Goal: Complete application form: Complete application form

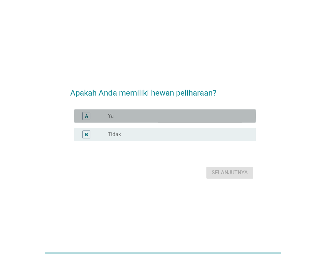
click at [128, 117] on div "radio_button_unchecked Ya" at bounding box center [176, 116] width 137 height 7
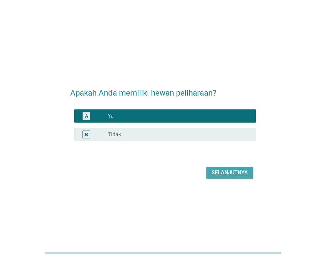
click at [218, 174] on div "Selanjutnya" at bounding box center [229, 173] width 36 height 8
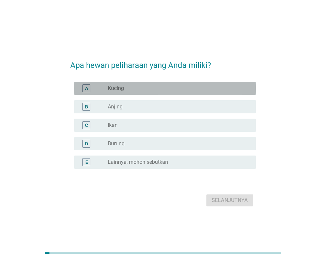
click at [126, 92] on div "radio_button_unchecked Kucing" at bounding box center [179, 88] width 143 height 8
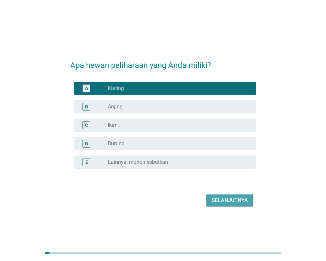
click at [225, 197] on div "Selanjutnya" at bounding box center [229, 200] width 36 height 8
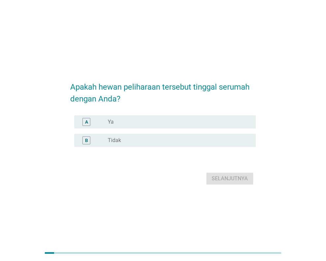
click at [167, 124] on div "radio_button_unchecked Ya" at bounding box center [176, 121] width 137 height 7
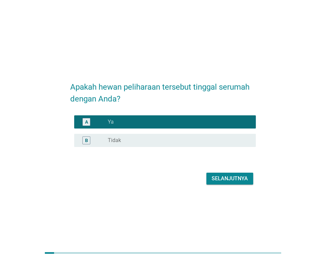
click at [230, 178] on div "Selanjutnya" at bounding box center [229, 178] width 36 height 8
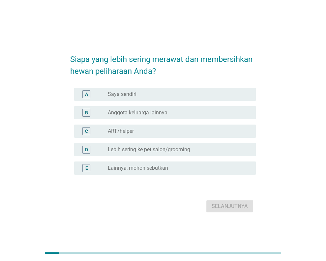
click at [143, 95] on div "radio_button_unchecked Saya sendiri" at bounding box center [176, 94] width 137 height 7
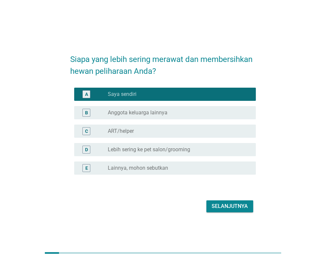
click at [224, 204] on div "Selanjutnya" at bounding box center [229, 206] width 36 height 8
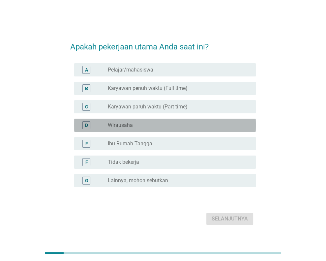
click at [125, 125] on label "Wirausaha" at bounding box center [120, 125] width 25 height 7
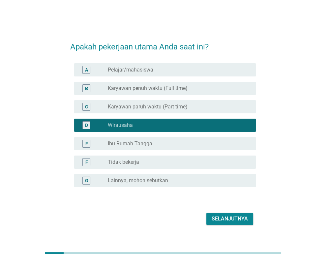
click at [209, 111] on div "C radio_button_unchecked Karyawan paruh waktu (Part time)" at bounding box center [164, 106] width 181 height 13
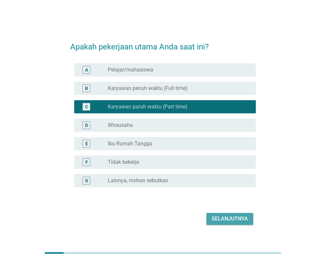
click at [231, 222] on div "Selanjutnya" at bounding box center [229, 219] width 36 height 8
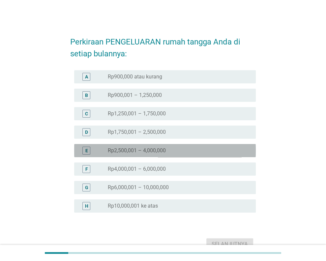
click at [157, 149] on label "Rp2,500,001 – 4,000,000" at bounding box center [137, 150] width 58 height 7
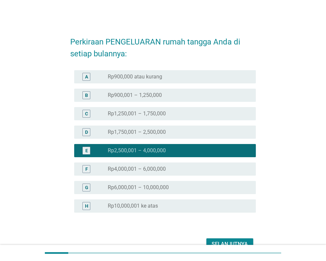
click at [222, 242] on div "Selanjutnya" at bounding box center [229, 244] width 36 height 8
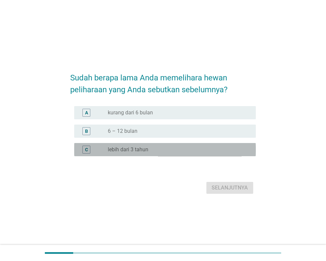
click at [137, 147] on label "lebih dari 3 tahun" at bounding box center [128, 149] width 40 height 7
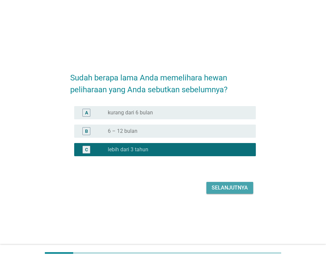
click at [220, 187] on div "Selanjutnya" at bounding box center [229, 188] width 36 height 8
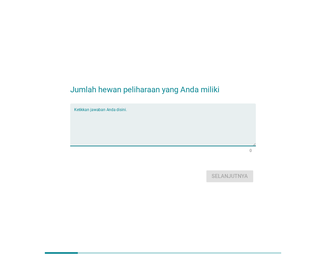
click at [194, 129] on textarea "Ketikkan jawaban Anda disini." at bounding box center [164, 128] width 181 height 35
type textarea "3"
click at [224, 172] on button "Selanjutnya" at bounding box center [229, 176] width 47 height 12
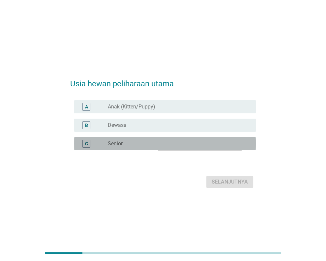
click at [115, 146] on label "Senior" at bounding box center [115, 143] width 15 height 7
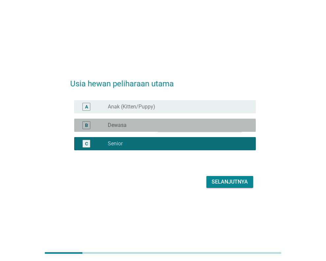
click at [121, 126] on label "Dewasa" at bounding box center [117, 125] width 19 height 7
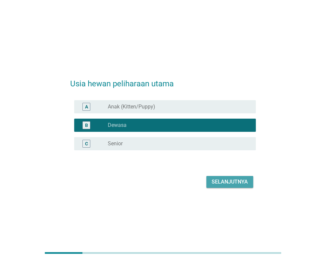
click at [219, 179] on div "Selanjutnya" at bounding box center [229, 182] width 36 height 8
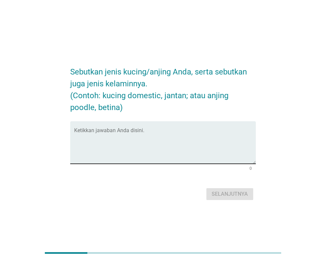
click at [124, 146] on textarea "Ketikkan jawaban Anda disini." at bounding box center [164, 146] width 181 height 35
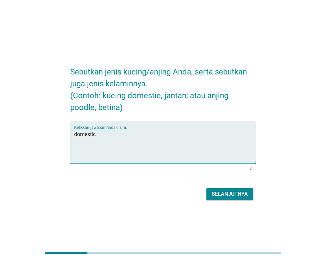
type textarea "domestic"
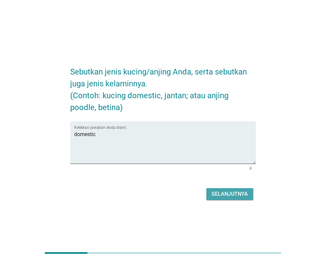
click at [245, 195] on div "Selanjutnya" at bounding box center [229, 194] width 36 height 8
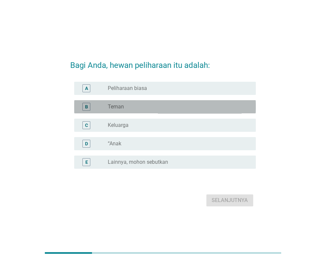
click at [124, 112] on div "B radio_button_unchecked Teman" at bounding box center [164, 106] width 181 height 13
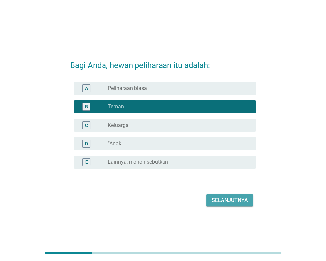
click at [225, 201] on div "Selanjutnya" at bounding box center [229, 200] width 36 height 8
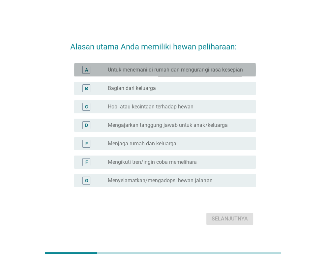
click at [150, 72] on label "Untuk menemani di rumah dan mengurangi rasa kesepian" at bounding box center [175, 69] width 135 height 7
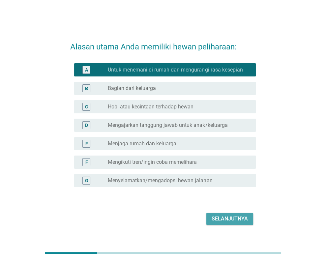
click at [224, 218] on div "Selanjutnya" at bounding box center [229, 219] width 36 height 8
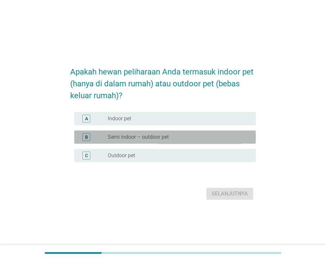
click at [130, 135] on label "Semi indoor – outdoor pet" at bounding box center [138, 137] width 61 height 7
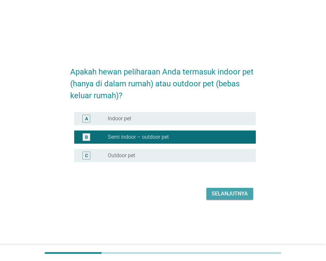
click at [222, 195] on div "Selanjutnya" at bounding box center [229, 194] width 36 height 8
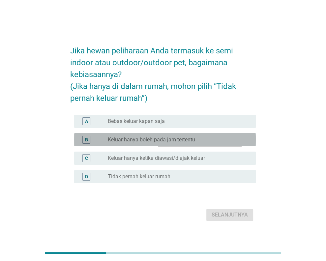
click at [143, 142] on label "Keluar hanya boleh pada jam tertentu" at bounding box center [151, 139] width 87 height 7
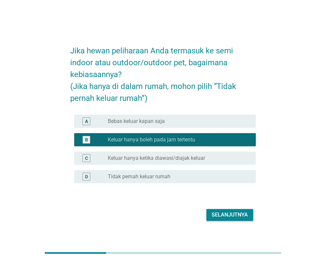
click at [218, 213] on div "Selanjutnya" at bounding box center [229, 215] width 36 height 8
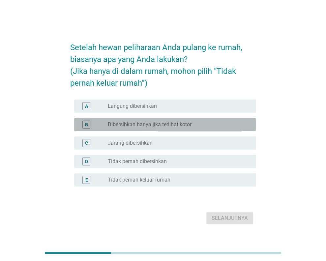
click at [152, 122] on label "Dibersihkan hanya jika terlihat kotor" at bounding box center [150, 124] width 84 height 7
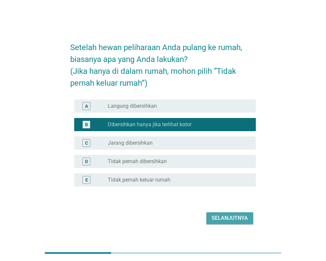
click at [219, 214] on div "Selanjutnya" at bounding box center [229, 218] width 36 height 8
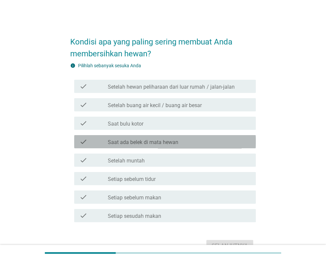
click at [178, 142] on div "check_box_outline_blank Saat [PERSON_NAME] di [PERSON_NAME]" at bounding box center [179, 142] width 143 height 8
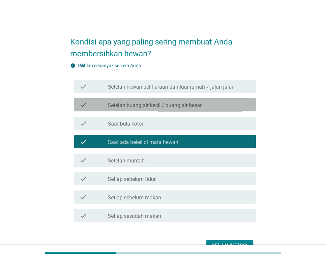
click at [173, 106] on label "Setelah buang air kecil / buang air besar" at bounding box center [155, 105] width 94 height 7
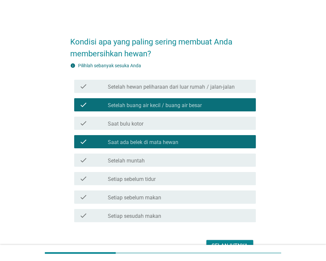
click at [161, 121] on div "check_box_outline_blank Saat bulu kotor" at bounding box center [179, 123] width 143 height 8
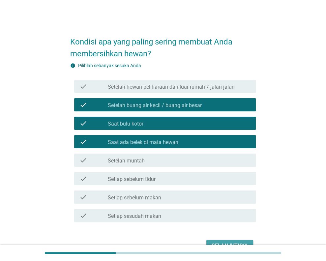
click at [211, 242] on button "Selanjutnya" at bounding box center [229, 246] width 47 height 12
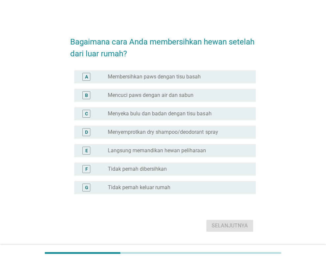
click at [155, 114] on label "Menyeka bulu dan badan dengan tisu basah" at bounding box center [159, 113] width 103 height 7
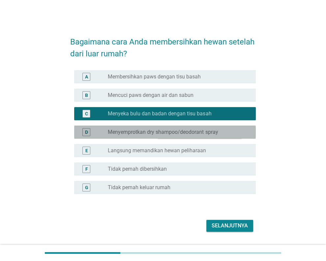
click at [150, 135] on label "Menyemprotkan dry shampoo/deodorant spray" at bounding box center [163, 132] width 110 height 7
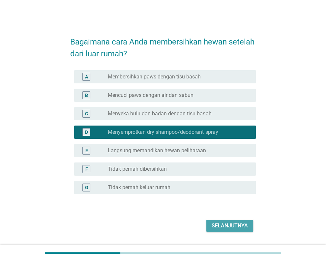
click at [222, 224] on div "Selanjutnya" at bounding box center [229, 225] width 36 height 8
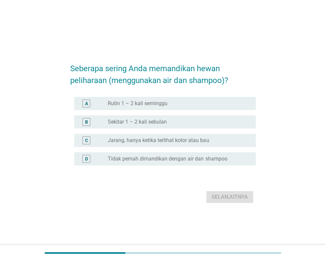
click at [129, 137] on label "Jarang, hanya ketika terlihat kotor atau bau" at bounding box center [158, 140] width 101 height 7
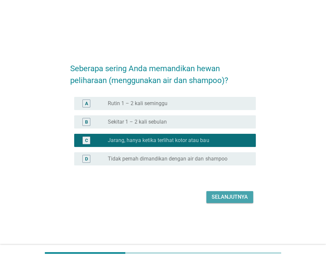
click at [220, 197] on div "Selanjutnya" at bounding box center [229, 197] width 36 height 8
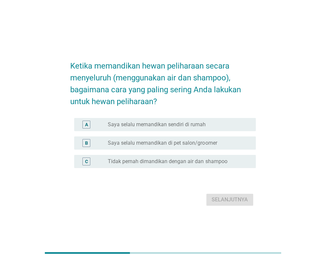
click at [182, 128] on div "radio_button_unchecked Saya selalu memandikan sendiri di rumah" at bounding box center [179, 124] width 143 height 8
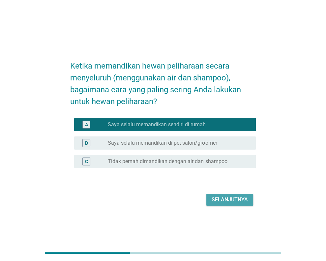
click at [222, 201] on div "Selanjutnya" at bounding box center [229, 199] width 36 height 8
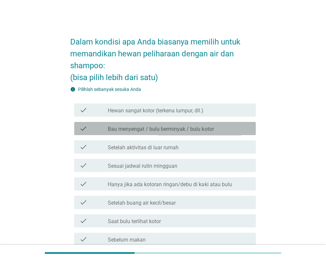
click at [183, 127] on label "Bau menyengat / bulu berminyak / bulu kotor" at bounding box center [161, 129] width 106 height 7
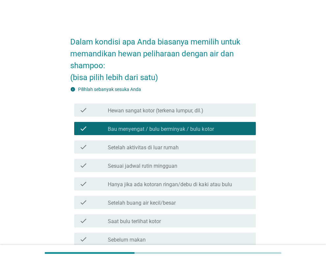
click at [164, 166] on label "Sesuai jadwal rutin mingguan" at bounding box center [142, 166] width 69 height 7
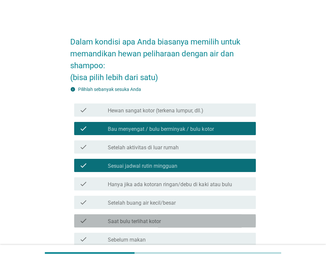
click at [182, 220] on div "check_box_outline_blank Saat bulu terlihat kotor" at bounding box center [179, 221] width 143 height 8
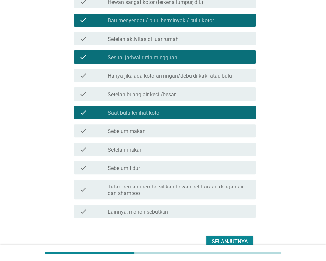
scroll to position [109, 0]
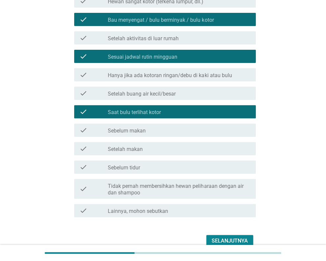
click at [225, 241] on div "Selanjutnya" at bounding box center [229, 241] width 36 height 8
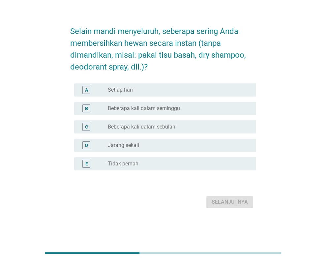
scroll to position [0, 0]
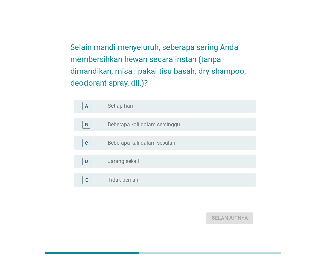
click at [184, 125] on div "radio_button_unchecked Beberapa kali dalam seminggu" at bounding box center [176, 124] width 137 height 7
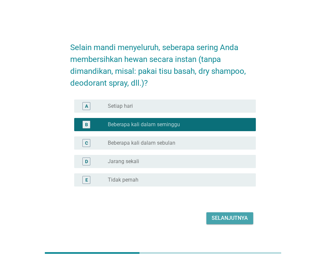
click at [216, 216] on div "Selanjutnya" at bounding box center [229, 218] width 36 height 8
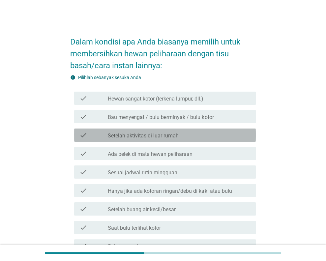
click at [132, 132] on label "Setelah aktivitas di luar rumah" at bounding box center [143, 135] width 71 height 7
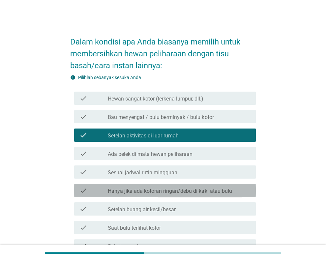
click at [143, 188] on label "Hanya jika ada kotoran ringan/debu di kaki atau bulu" at bounding box center [170, 191] width 124 height 7
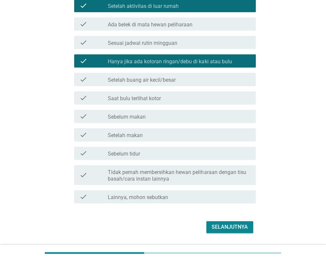
scroll to position [132, 0]
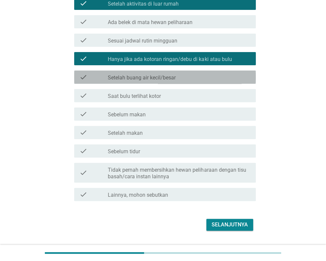
click at [149, 80] on label "Setelah buang air kecil/besar" at bounding box center [142, 77] width 68 height 7
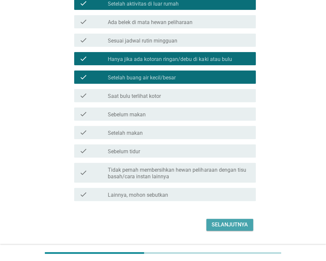
click at [225, 225] on div "Selanjutnya" at bounding box center [229, 225] width 36 height 8
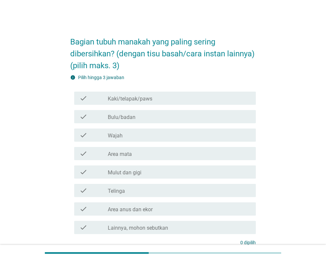
click at [140, 119] on div "check_box_outline_blank Bulu/badan" at bounding box center [179, 117] width 143 height 8
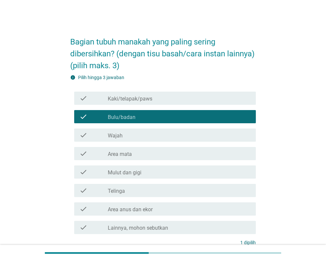
click at [137, 101] on label "Kaki/telapak/paws" at bounding box center [130, 98] width 44 height 7
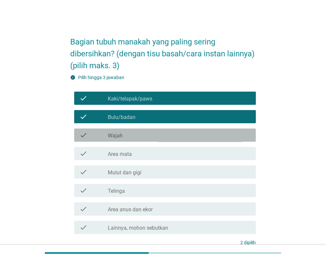
click at [126, 133] on div "check_box_outline_blank Wajah" at bounding box center [179, 135] width 143 height 8
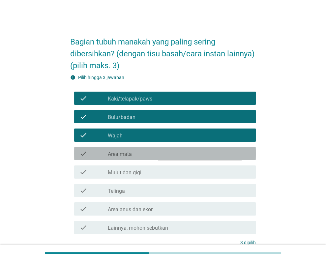
click at [122, 156] on label "Area mata" at bounding box center [120, 154] width 24 height 7
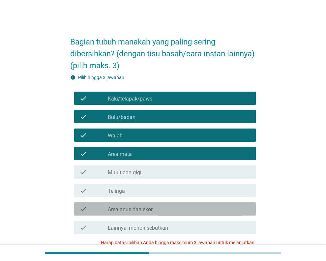
click at [131, 209] on label "Area anus dan ekor" at bounding box center [130, 209] width 45 height 7
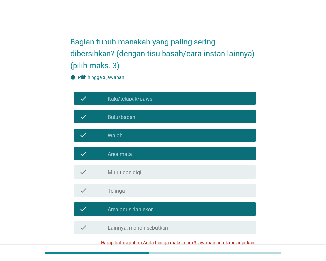
click at [145, 102] on label "Kaki/telapak/paws" at bounding box center [130, 98] width 44 height 7
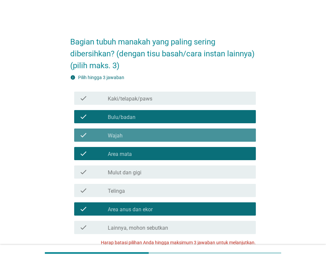
click at [128, 137] on div "check_box_outline_blank Wajah" at bounding box center [179, 135] width 143 height 8
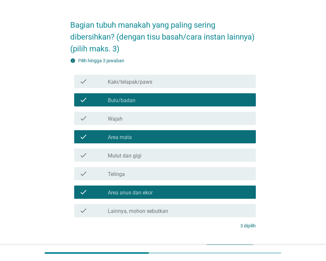
scroll to position [59, 0]
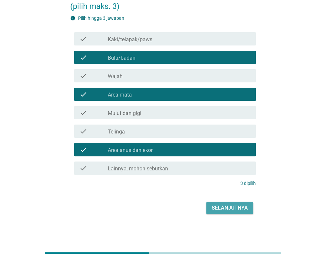
click at [236, 210] on div "Selanjutnya" at bounding box center [229, 208] width 36 height 8
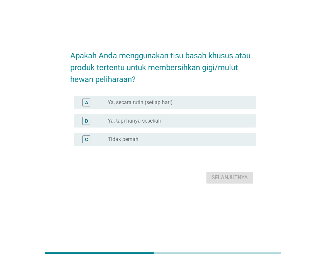
scroll to position [0, 0]
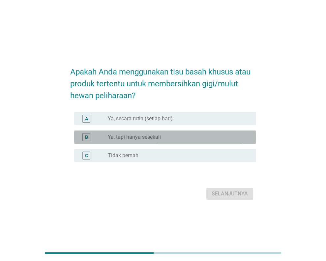
click at [137, 138] on label "Ya, tapi hanya sesekali" at bounding box center [134, 137] width 53 height 7
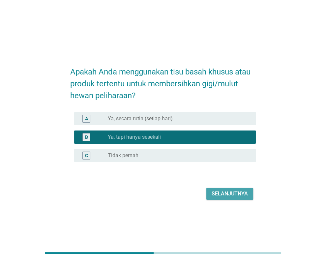
click at [222, 195] on div "Selanjutnya" at bounding box center [229, 194] width 36 height 8
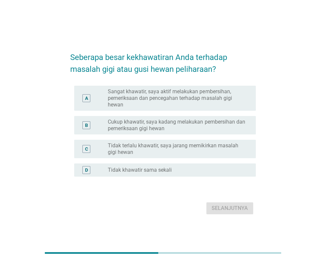
click at [143, 125] on label "Cukup khawatir, saya kadang melakukan pembersihan dan pemeriksaan gigi hewan" at bounding box center [176, 124] width 137 height 13
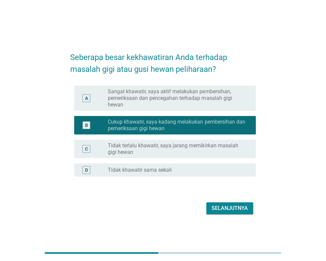
click at [225, 209] on div "Selanjutnya" at bounding box center [229, 208] width 36 height 8
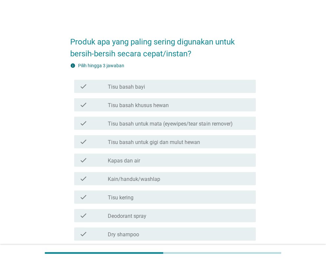
click at [147, 109] on div "check check_box_outline_blank Tisu basah khusus hewan" at bounding box center [164, 104] width 181 height 13
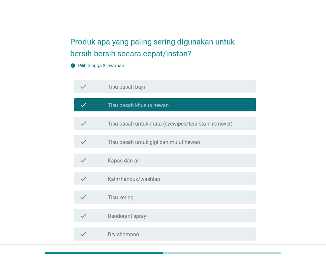
click at [138, 123] on label "Tisu basah untuk mata (eyewipes/tear stain remover)" at bounding box center [170, 123] width 124 height 7
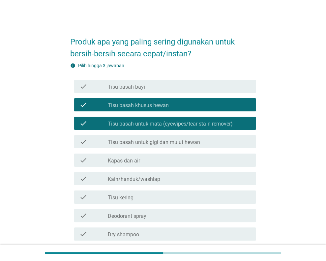
click at [134, 139] on label "Tisu basah untuk gigi dan mulut hewan" at bounding box center [154, 142] width 92 height 7
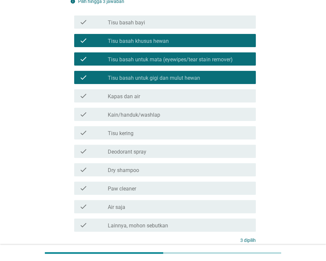
scroll to position [99, 0]
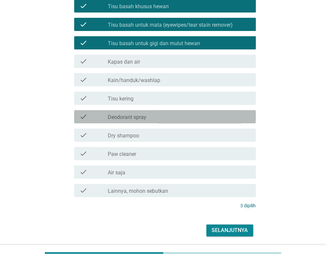
click at [149, 117] on div "check_box_outline_blank Deodorant spray" at bounding box center [179, 117] width 143 height 8
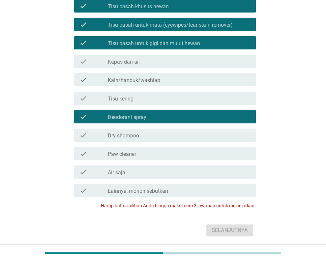
click at [194, 44] on label "Tisu basah untuk gigi dan mulut hewan" at bounding box center [154, 43] width 92 height 7
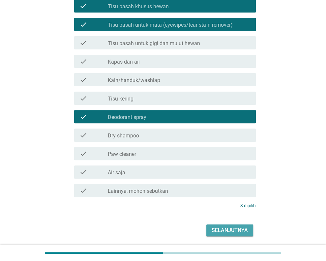
click at [229, 229] on div "Selanjutnya" at bounding box center [229, 230] width 36 height 8
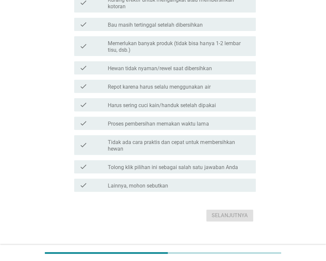
scroll to position [0, 0]
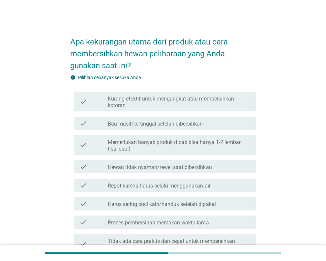
click at [145, 127] on div "check check_box_outline_blank [PERSON_NAME] tertinggal setelah dibersihkan" at bounding box center [164, 123] width 181 height 13
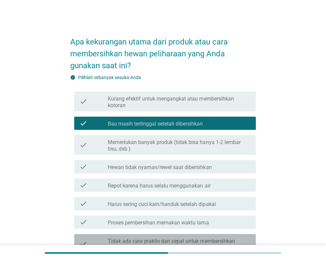
click at [168, 240] on label "Tidak ada cara praktis dan cepat untuk membersihkan hewan" at bounding box center [179, 244] width 143 height 13
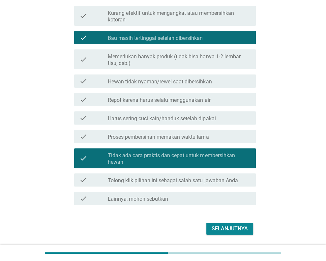
scroll to position [106, 0]
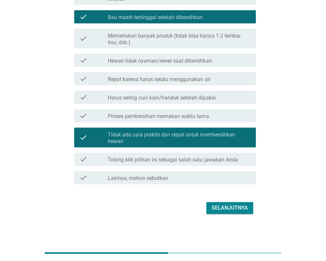
click at [148, 117] on label "Proses pembersihan memakan waktu lama" at bounding box center [158, 116] width 101 height 7
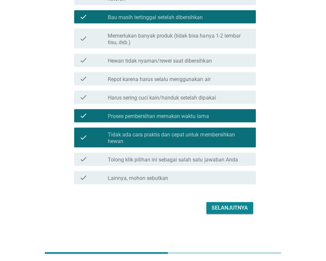
click at [146, 159] on label "Tolong klik pilihan ini sebagai salah satu jawaban Anda" at bounding box center [173, 159] width 130 height 7
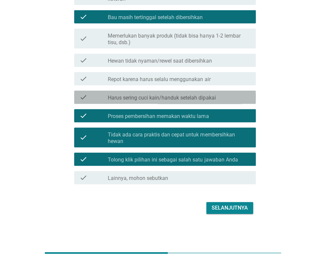
click at [153, 97] on label "Harus sering cuci kain/handuk setelah dipakai" at bounding box center [162, 97] width 108 height 7
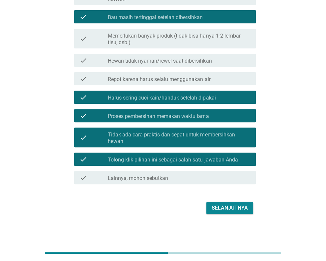
click at [156, 76] on label "Repot karena harus selalu menggunakan air" at bounding box center [159, 79] width 102 height 7
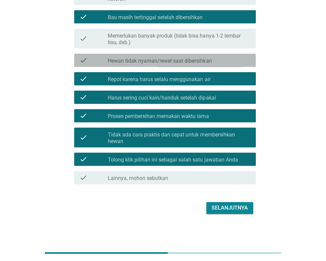
click at [159, 63] on label "Hewan tidak nyaman/rewel saat dibersihkan" at bounding box center [160, 61] width 104 height 7
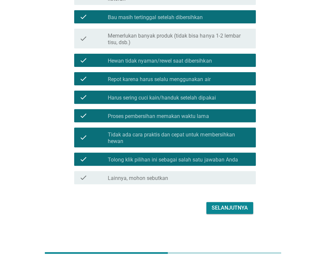
click at [159, 41] on label "Memerlukan banyak produk (tidak bisa hanya 1-2 lembar tisu, dsb.)" at bounding box center [179, 39] width 143 height 13
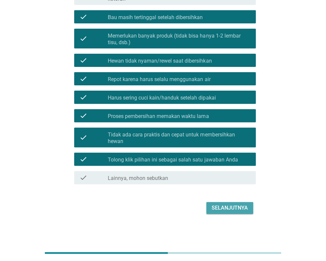
click at [221, 202] on button "Selanjutnya" at bounding box center [229, 208] width 47 height 12
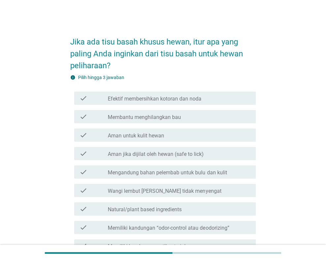
click at [158, 96] on label "Efektif membersihkan kotoran dan noda" at bounding box center [154, 98] width 93 height 7
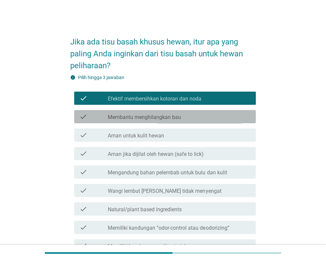
click at [148, 117] on label "Membantu menghilangkan bau" at bounding box center [144, 117] width 73 height 7
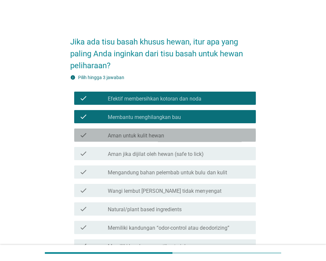
click at [146, 138] on label "Aman untuk kulit hewan" at bounding box center [136, 135] width 56 height 7
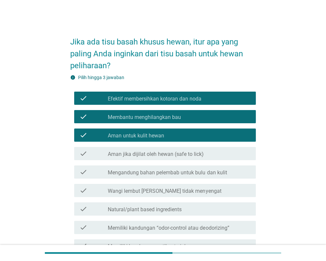
click at [158, 99] on label "Efektif membersihkan kotoran dan noda" at bounding box center [154, 98] width 93 height 7
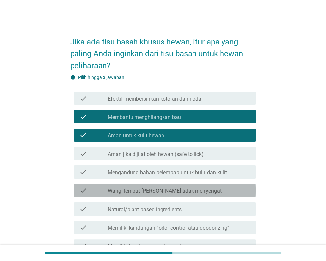
click at [170, 192] on label "Wangi lembut [PERSON_NAME] tidak menyengat" at bounding box center [164, 191] width 113 height 7
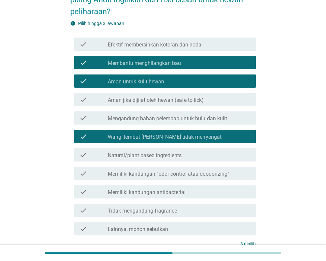
scroll to position [113, 0]
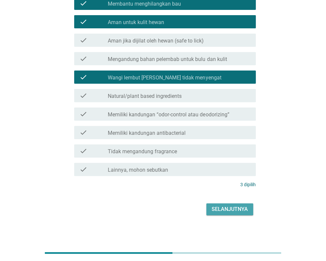
click at [220, 211] on div "Selanjutnya" at bounding box center [229, 209] width 36 height 8
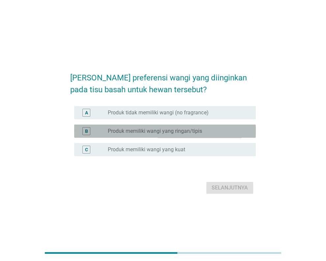
click at [159, 128] on label "Produk memiliki wangi yang ringan/tipis" at bounding box center [155, 131] width 94 height 7
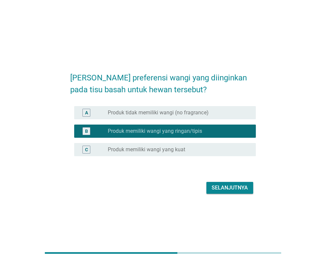
click at [215, 188] on div "Selanjutnya" at bounding box center [229, 188] width 36 height 8
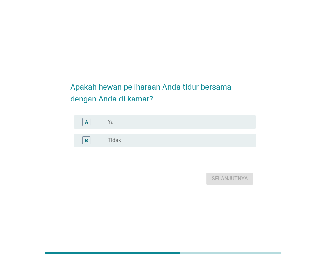
click at [139, 140] on div "radio_button_unchecked Tidak" at bounding box center [176, 140] width 137 height 7
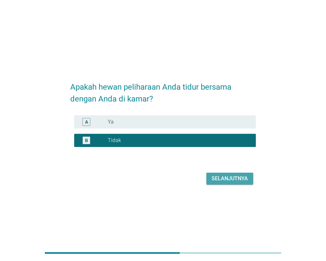
click at [214, 180] on div "Selanjutnya" at bounding box center [229, 178] width 36 height 8
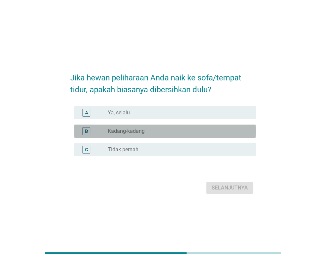
click at [127, 134] on label "Kadang-kadang" at bounding box center [126, 131] width 37 height 7
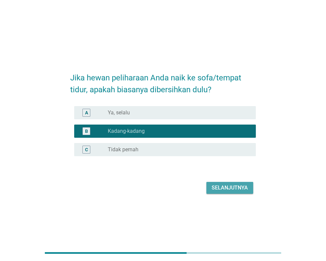
click at [233, 189] on div "Selanjutnya" at bounding box center [229, 188] width 36 height 8
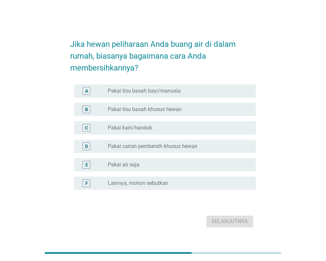
click at [146, 127] on label "Pakai kain/handuk" at bounding box center [130, 127] width 44 height 7
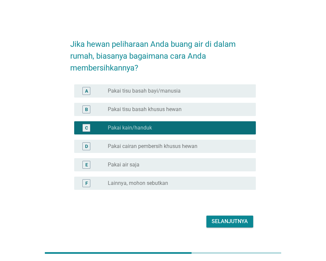
click at [142, 166] on div "radio_button_unchecked Pakai air saja" at bounding box center [176, 164] width 137 height 7
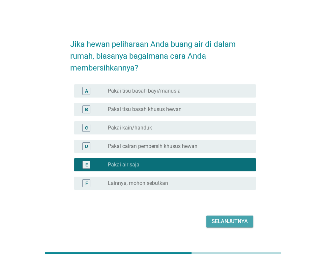
click at [211, 219] on button "Selanjutnya" at bounding box center [229, 221] width 47 height 12
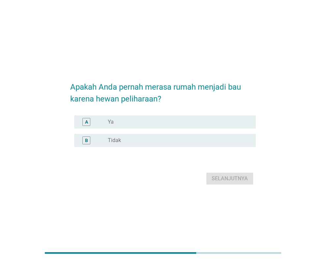
click at [144, 121] on div "radio_button_unchecked Ya" at bounding box center [176, 121] width 137 height 7
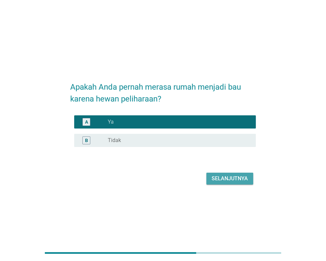
click at [224, 176] on div "Selanjutnya" at bounding box center [229, 178] width 36 height 8
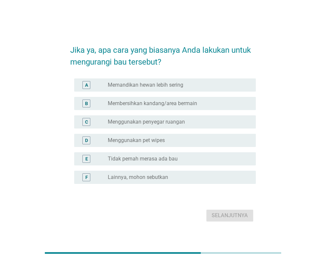
click at [169, 88] on div "radio_button_unchecked Memandikan hewan lebih sering" at bounding box center [179, 85] width 143 height 8
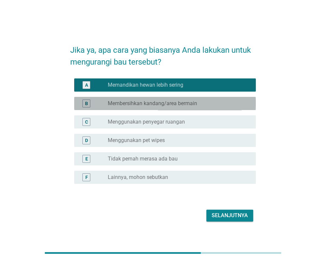
click at [162, 102] on label "Membersihkan kandang/area bermain" at bounding box center [152, 103] width 89 height 7
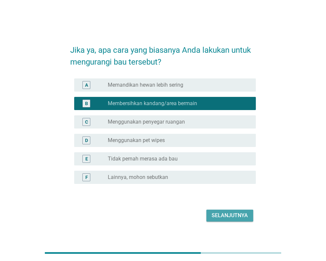
click at [231, 217] on div "Selanjutnya" at bounding box center [229, 215] width 36 height 8
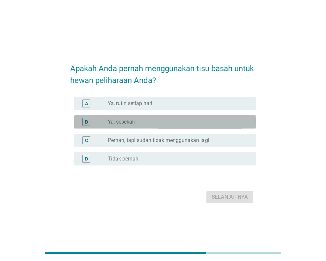
click at [130, 125] on div "radio_button_unchecked Ya, sesekali" at bounding box center [179, 122] width 143 height 8
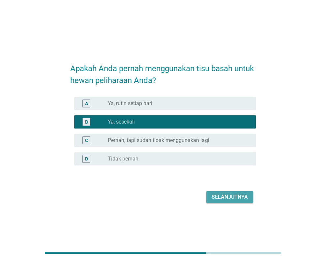
click at [231, 197] on div "Selanjutnya" at bounding box center [229, 197] width 36 height 8
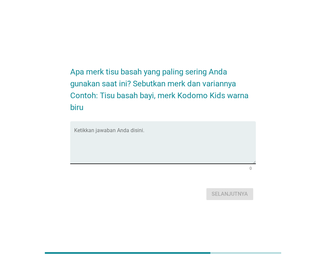
click at [134, 143] on textarea "Ketikkan jawaban Anda disini." at bounding box center [164, 146] width 181 height 35
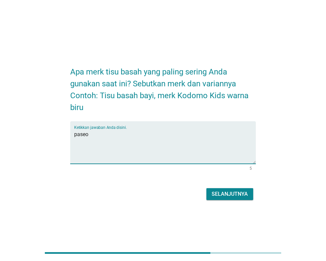
type textarea "paseo"
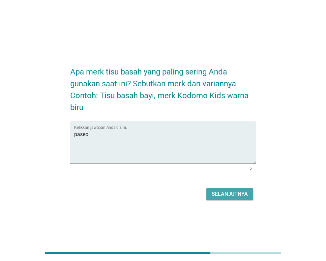
click at [217, 191] on div "Selanjutnya" at bounding box center [229, 194] width 36 height 8
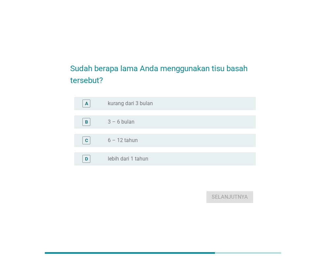
click at [142, 156] on label "lebih dari 1 tahun" at bounding box center [128, 158] width 40 height 7
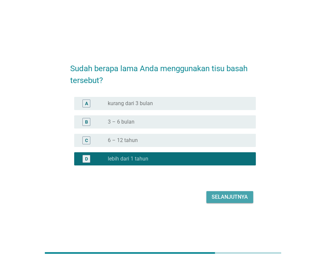
click at [233, 193] on div "Selanjutnya" at bounding box center [229, 197] width 36 height 8
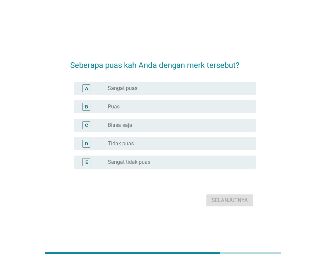
click at [143, 107] on div "radio_button_unchecked Puas" at bounding box center [176, 106] width 137 height 7
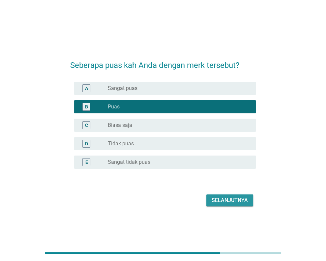
click at [227, 198] on div "Selanjutnya" at bounding box center [229, 200] width 36 height 8
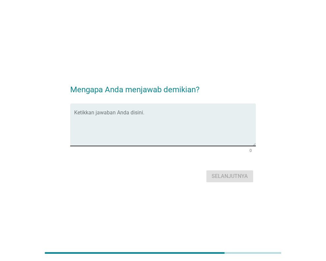
click at [130, 126] on textarea "Ketikkan jawaban Anda disini." at bounding box center [164, 128] width 181 height 35
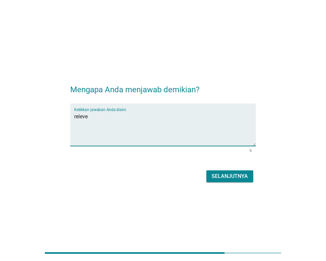
click at [225, 117] on textarea "releve" at bounding box center [164, 128] width 181 height 35
type textarea "relevan"
click at [233, 174] on div "Selanjutnya" at bounding box center [229, 176] width 36 height 8
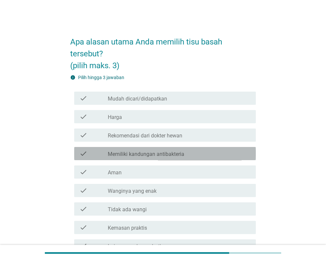
click at [138, 153] on label "Memiliki kandungan antibakteria" at bounding box center [146, 154] width 76 height 7
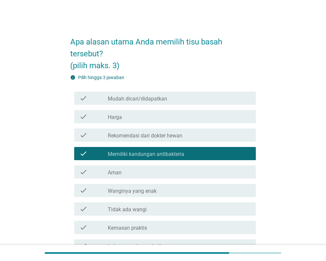
click at [137, 190] on label "Wanginya yang enak" at bounding box center [132, 191] width 49 height 7
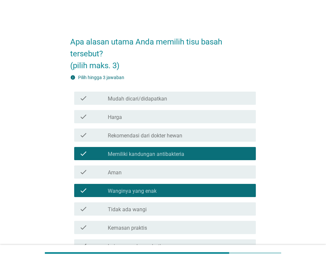
click at [172, 226] on div "check_box_outline_blank [PERSON_NAME] praktis" at bounding box center [179, 227] width 143 height 8
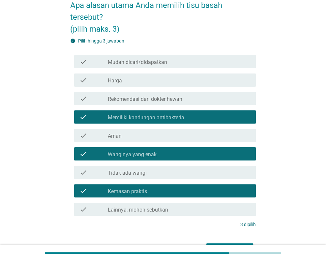
scroll to position [78, 0]
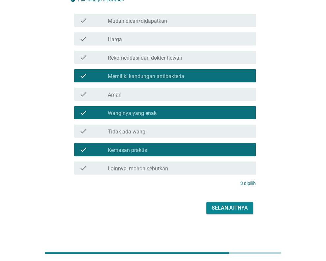
click at [219, 209] on div "Selanjutnya" at bounding box center [229, 208] width 36 height 8
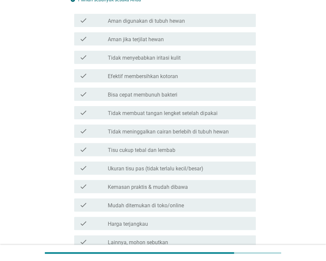
scroll to position [0, 0]
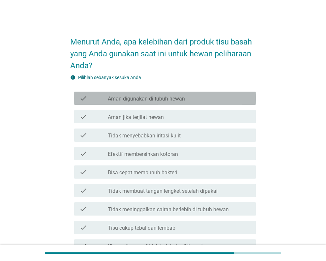
click at [130, 100] on label "Aman digunakan di tubuh hewan" at bounding box center [146, 98] width 77 height 7
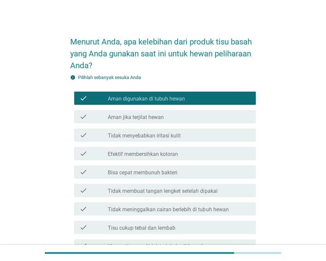
click at [131, 112] on div "check check_box_outline_blank Aman jika terjilat hewan" at bounding box center [164, 116] width 181 height 13
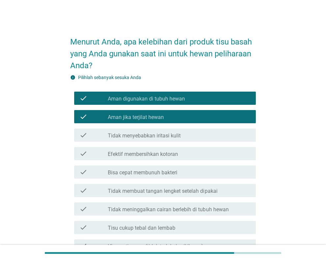
click at [137, 133] on label "Tidak menyebabkan iritasi kulit" at bounding box center [144, 135] width 73 height 7
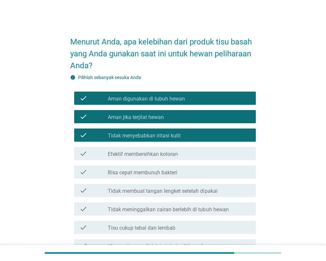
click at [142, 151] on label "Efektif membersihkan kotoran" at bounding box center [143, 154] width 70 height 7
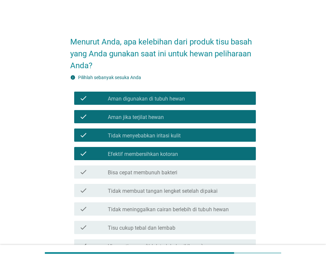
click at [145, 171] on label "Bisa cepat membunuh bakteri" at bounding box center [142, 172] width 69 height 7
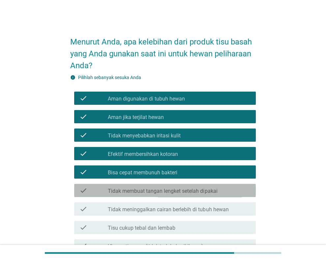
click at [143, 188] on label "Tidak membuat tangan lengket setelah dipakai" at bounding box center [162, 191] width 109 height 7
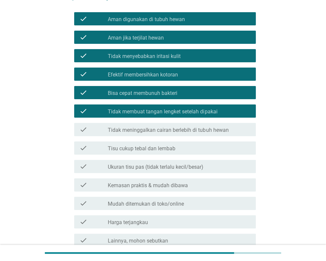
scroll to position [99, 0]
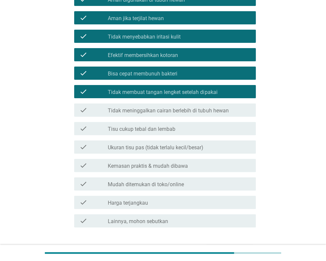
click at [147, 107] on div "check_box_outline_blank Tidak meninggalkan cairan berlebih di tubuh hewan" at bounding box center [179, 110] width 143 height 8
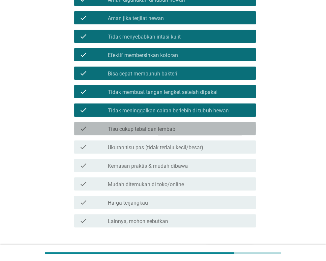
click at [149, 125] on div "check_box_outline_blank Tisu cukup tebal [PERSON_NAME] lembab" at bounding box center [179, 128] width 143 height 8
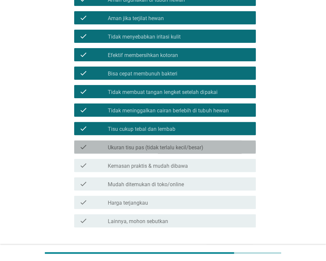
click at [152, 148] on label "Ukuran tisu pas (tidak terlalu kecil/besar)" at bounding box center [155, 147] width 95 height 7
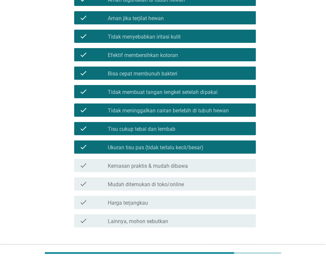
click at [150, 166] on label "Kemasan praktis & mudah dibawa" at bounding box center [148, 166] width 80 height 7
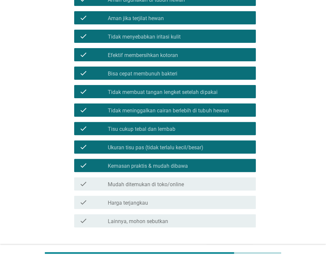
click at [148, 183] on label "Mudah ditemukan di toko/online" at bounding box center [146, 184] width 76 height 7
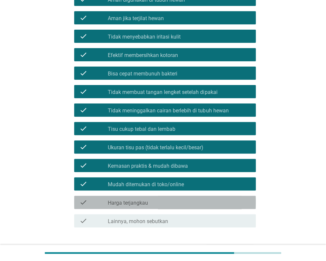
click at [144, 201] on label "Harga terjangkau" at bounding box center [128, 202] width 40 height 7
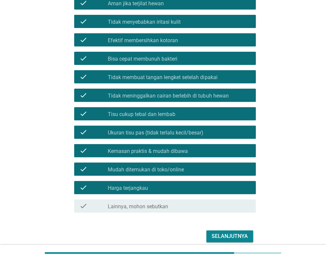
scroll to position [142, 0]
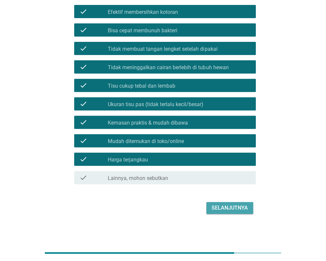
click at [221, 210] on div "Selanjutnya" at bounding box center [229, 208] width 36 height 8
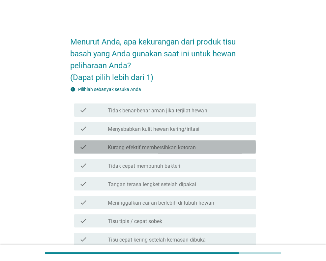
click at [189, 148] on label "Kurang efektif membersihkan kotoran" at bounding box center [152, 147] width 88 height 7
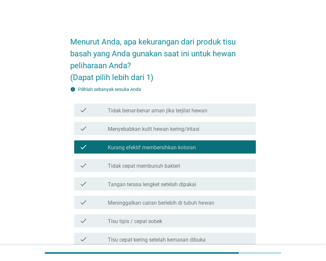
click at [181, 180] on div "check_box_outline_blank [PERSON_NAME] lengket setelah dipakai" at bounding box center [179, 184] width 143 height 8
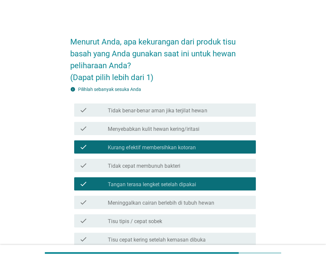
click at [216, 204] on div "check_box_outline_blank Meninggalkan cairan berlebih di tubuh hewan" at bounding box center [179, 202] width 143 height 8
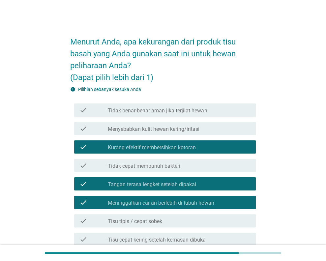
scroll to position [172, 0]
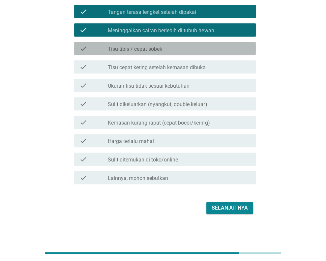
click at [167, 52] on div "check_box_outline_blank Tisu tipis / cepat sobek" at bounding box center [179, 48] width 143 height 8
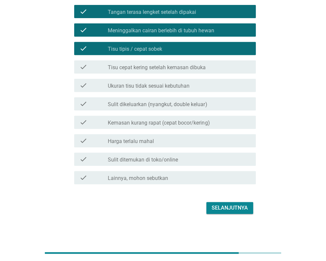
click at [162, 69] on label "Tisu cepat kering setelah kemasan dibuka" at bounding box center [157, 67] width 98 height 7
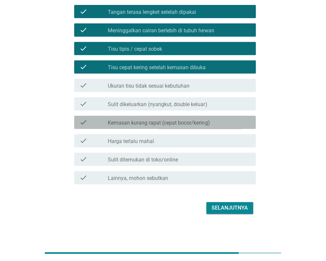
click at [147, 121] on label "Kemasan kurang rapat (cepat bocor/kering)" at bounding box center [159, 122] width 102 height 7
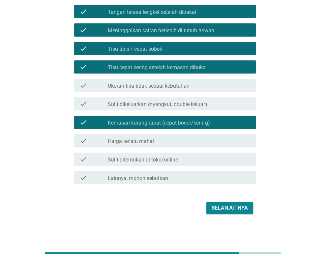
click at [146, 139] on label "Harga terlalu mahal" at bounding box center [131, 141] width 46 height 7
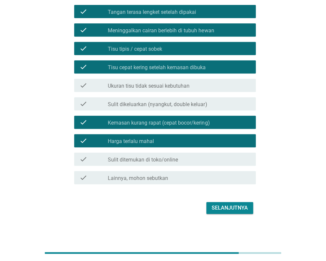
click at [152, 161] on label "Sulit ditemukan di toko/online" at bounding box center [143, 159] width 70 height 7
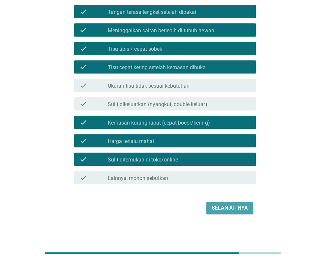
click at [217, 207] on div "Selanjutnya" at bounding box center [229, 208] width 36 height 8
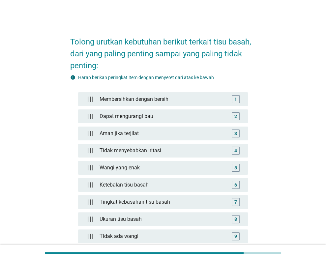
scroll to position [120, 0]
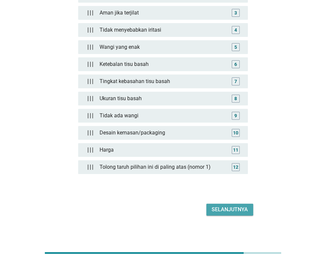
click at [232, 208] on div "Selanjutnya" at bounding box center [229, 209] width 36 height 8
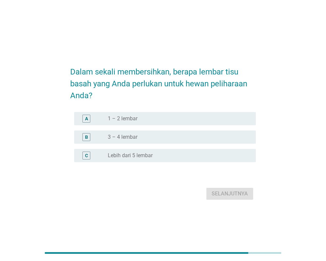
click at [151, 122] on div "A radio_button_unchecked 1 – 2 lembar" at bounding box center [164, 118] width 181 height 13
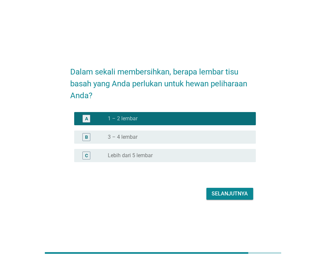
click at [195, 131] on div "B radio_button_unchecked 3 – 4 lembar" at bounding box center [164, 136] width 181 height 13
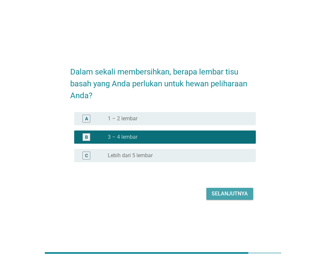
click at [229, 193] on div "Selanjutnya" at bounding box center [229, 194] width 36 height 8
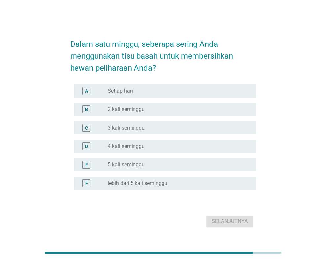
click at [144, 113] on div "radio_button_unchecked 2 kali seminggu" at bounding box center [179, 109] width 143 height 8
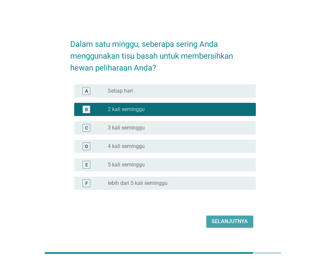
click at [221, 223] on div "Selanjutnya" at bounding box center [229, 221] width 36 height 8
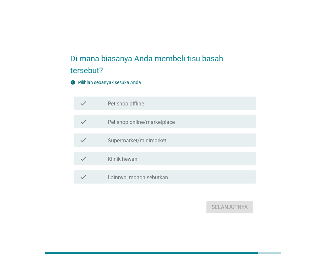
click at [137, 105] on label "Pet shop offline" at bounding box center [126, 103] width 36 height 7
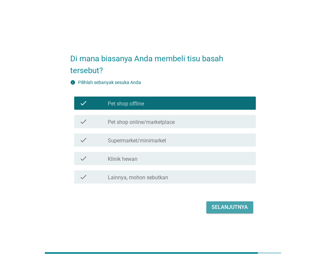
click at [225, 211] on button "Selanjutnya" at bounding box center [229, 207] width 47 height 12
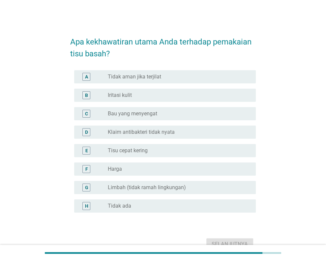
click at [135, 115] on label "Bau yang menyengat" at bounding box center [132, 113] width 49 height 7
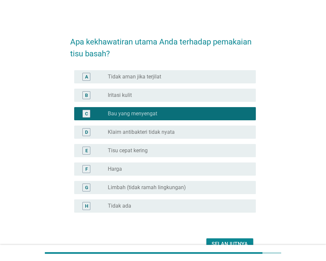
click at [156, 135] on label "Klaim antibakteri tidak nyata" at bounding box center [141, 132] width 67 height 7
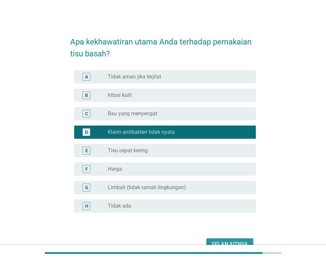
click at [219, 242] on div "Selanjutnya" at bounding box center [229, 244] width 36 height 8
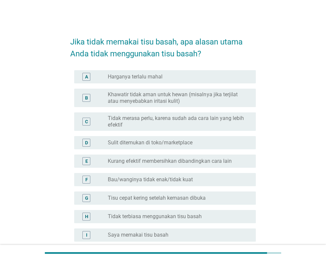
click at [169, 73] on div "radio_button_unchecked Harganya terlalu mahal" at bounding box center [176, 76] width 137 height 7
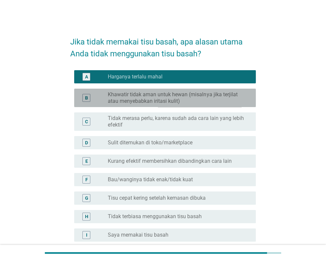
click at [162, 96] on label "Khawatir tidak aman untuk hewan (misalnya jika terjilat atau menyebabkan iritas…" at bounding box center [176, 97] width 137 height 13
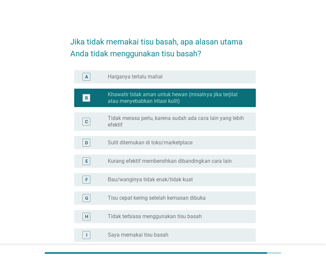
click at [166, 75] on div "radio_button_unchecked Harganya terlalu mahal" at bounding box center [176, 76] width 137 height 7
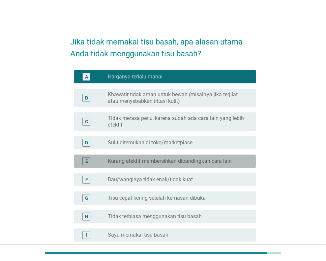
click at [230, 163] on label "Kurang efektif membersihkan dibandingkan cara lain" at bounding box center [169, 161] width 123 height 7
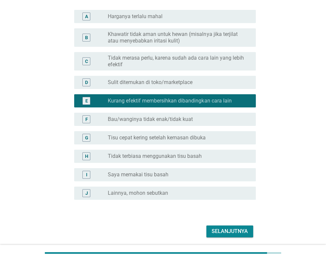
scroll to position [84, 0]
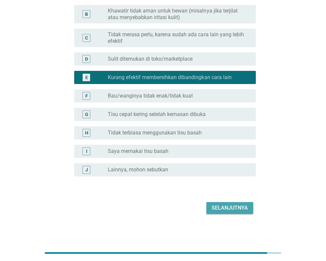
click at [235, 206] on div "Selanjutnya" at bounding box center [229, 208] width 36 height 8
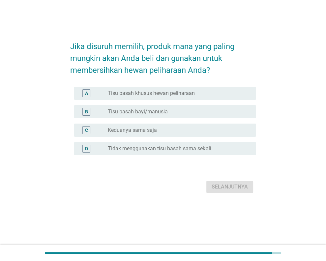
scroll to position [0, 0]
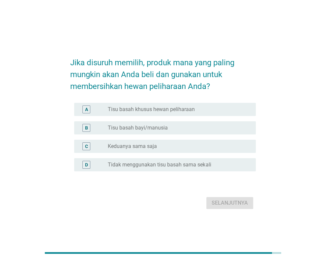
click at [193, 146] on div "radio_button_unchecked Keduanya sama saja" at bounding box center [176, 146] width 137 height 7
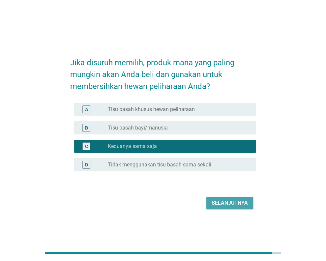
click at [232, 203] on div "Selanjutnya" at bounding box center [229, 203] width 36 height 8
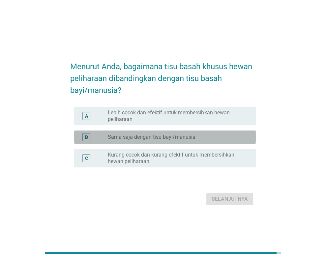
click at [177, 136] on label "Sama saja dengan tisu bayi/manusia" at bounding box center [152, 137] width 88 height 7
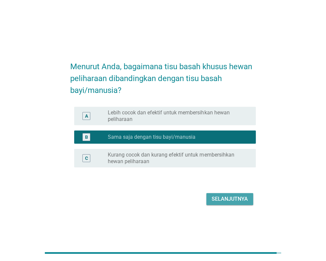
click at [232, 197] on div "Selanjutnya" at bounding box center [229, 199] width 36 height 8
